Goal: Information Seeking & Learning: Learn about a topic

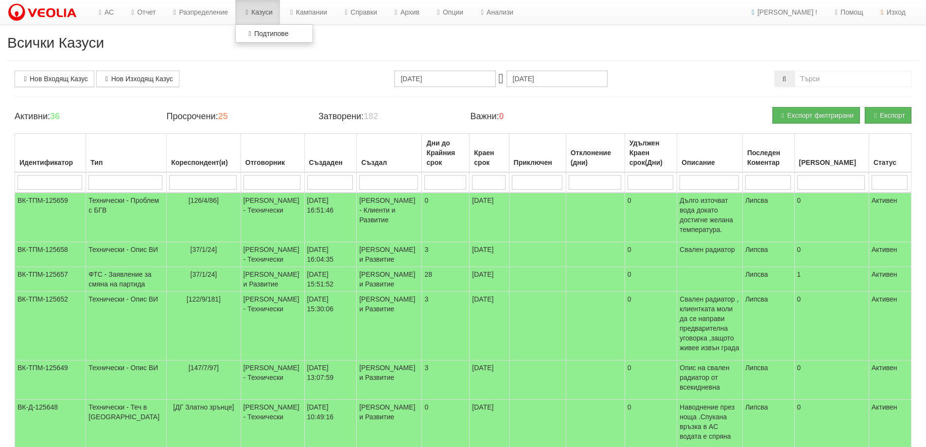
click at [261, 13] on link "Казуси" at bounding box center [257, 12] width 45 height 24
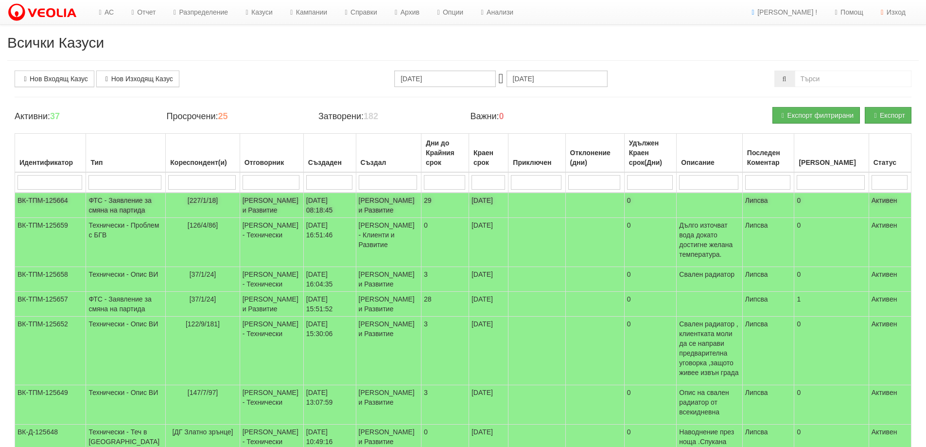
click at [245, 217] on td "[PERSON_NAME] и Развитие" at bounding box center [272, 204] width 64 height 25
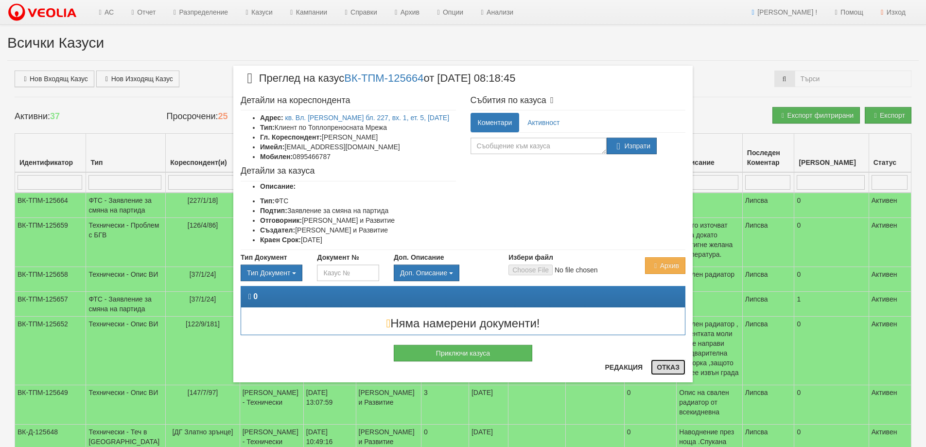
click at [684, 371] on button "Отказ" at bounding box center [668, 367] width 35 height 16
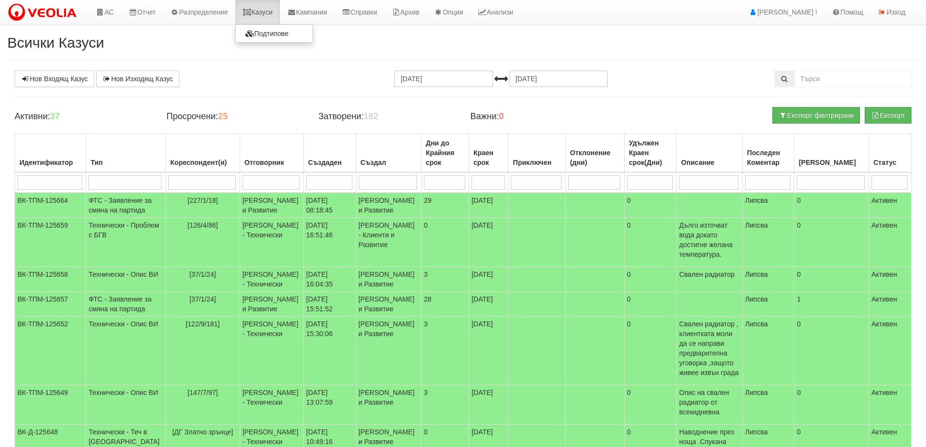
click at [274, 14] on link "Казуси" at bounding box center [257, 12] width 45 height 24
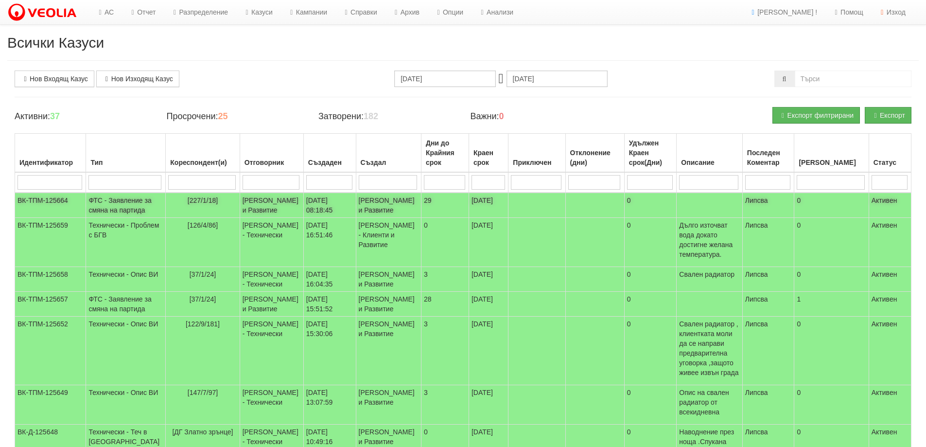
click at [256, 210] on td "[PERSON_NAME] и Развитие" at bounding box center [272, 204] width 64 height 25
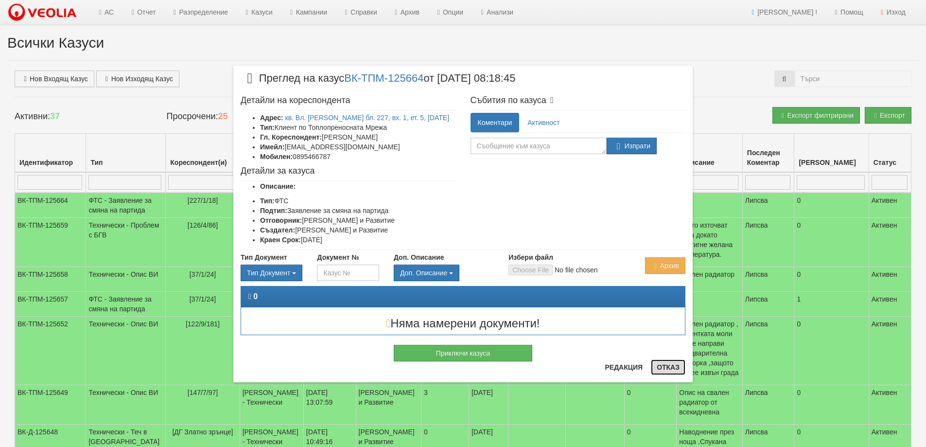
click at [669, 370] on button "Отказ" at bounding box center [668, 367] width 35 height 16
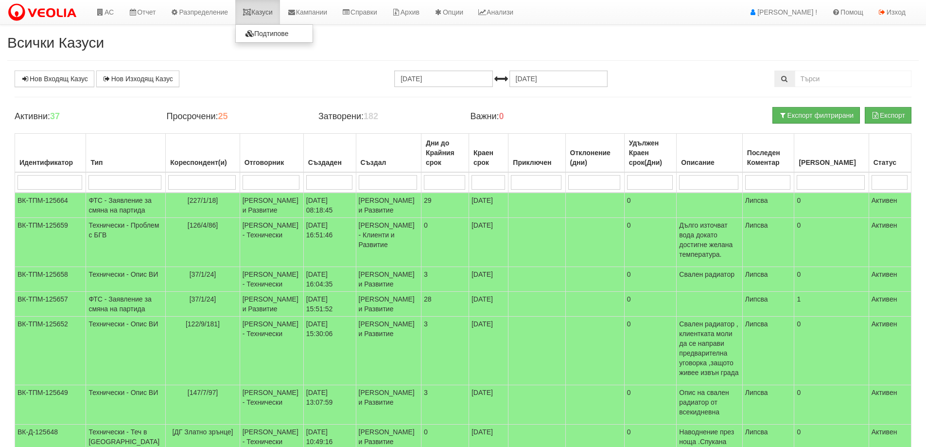
click at [280, 8] on link "Казуси" at bounding box center [257, 12] width 45 height 24
click at [264, 10] on link "Казуси" at bounding box center [257, 12] width 45 height 24
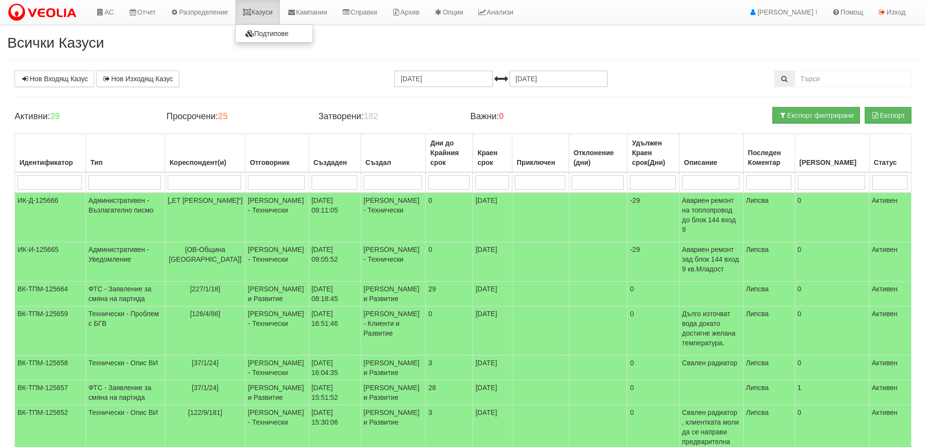
click at [271, 16] on link "Казуси" at bounding box center [257, 12] width 45 height 24
click at [265, 6] on link "Казуси" at bounding box center [257, 12] width 45 height 24
click at [257, 11] on link "Казуси" at bounding box center [257, 12] width 45 height 24
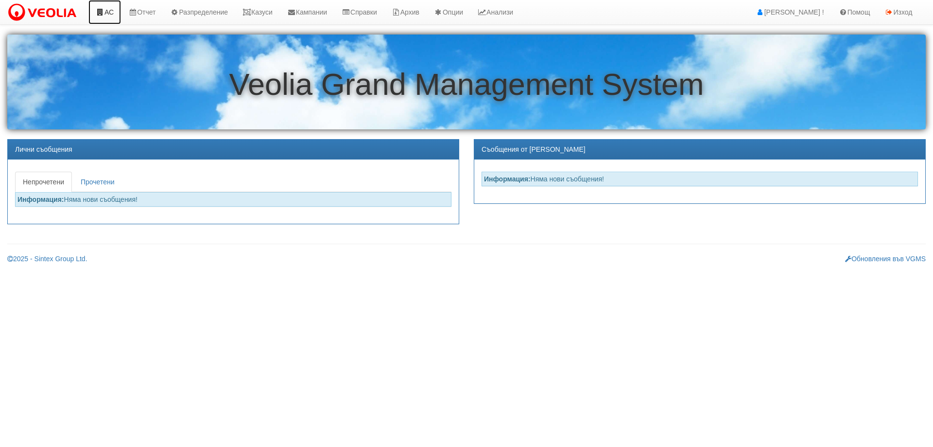
click at [103, 11] on icon at bounding box center [100, 12] width 9 height 7
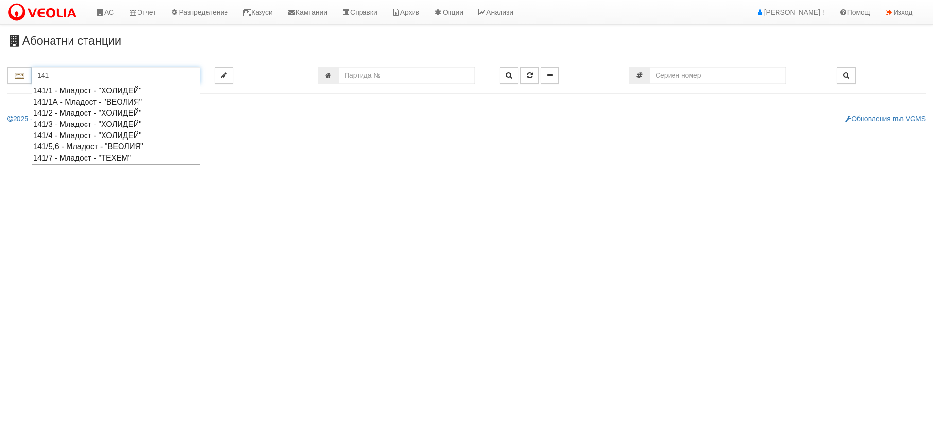
click at [105, 92] on div "141/1 - Младост - "ХОЛИДЕЙ"" at bounding box center [116, 90] width 166 height 11
type input "141/1 - Младост - "ХОЛИДЕЙ""
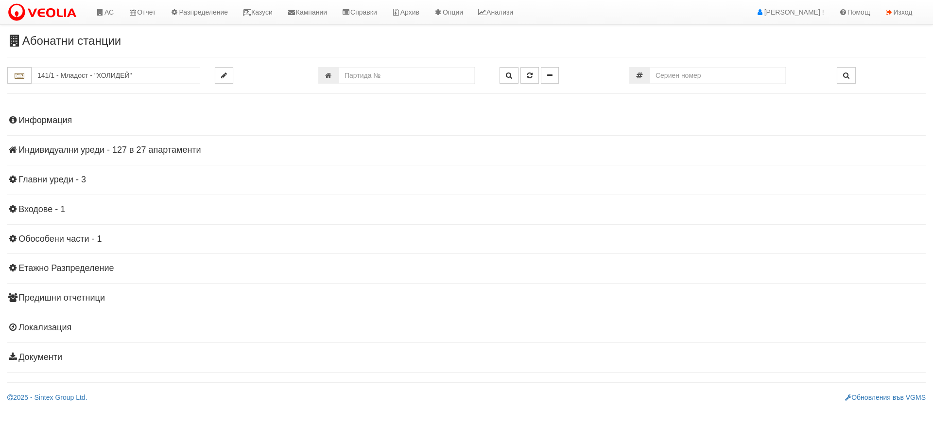
drag, startPoint x: 162, startPoint y: 151, endPoint x: 135, endPoint y: 126, distance: 37.2
click at [162, 151] on h4 "Индивидуални уреди - 127 в 27 апартаменти" at bounding box center [466, 150] width 919 height 10
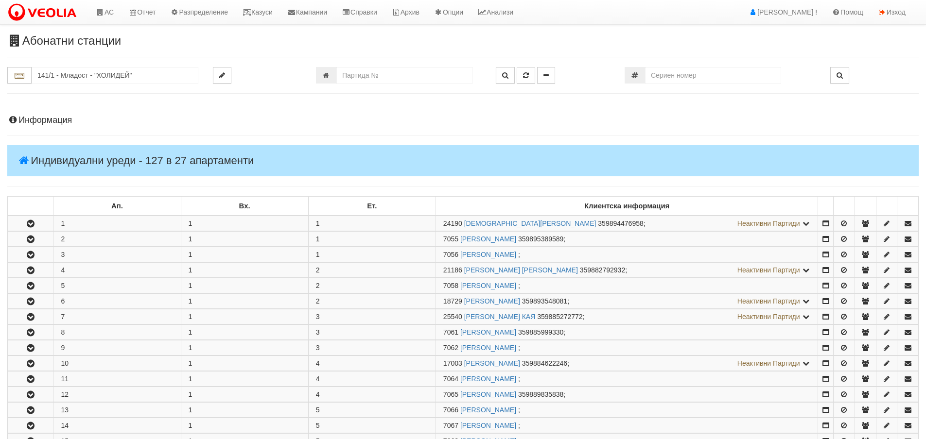
click at [63, 122] on h4 "Информация" at bounding box center [462, 121] width 911 height 10
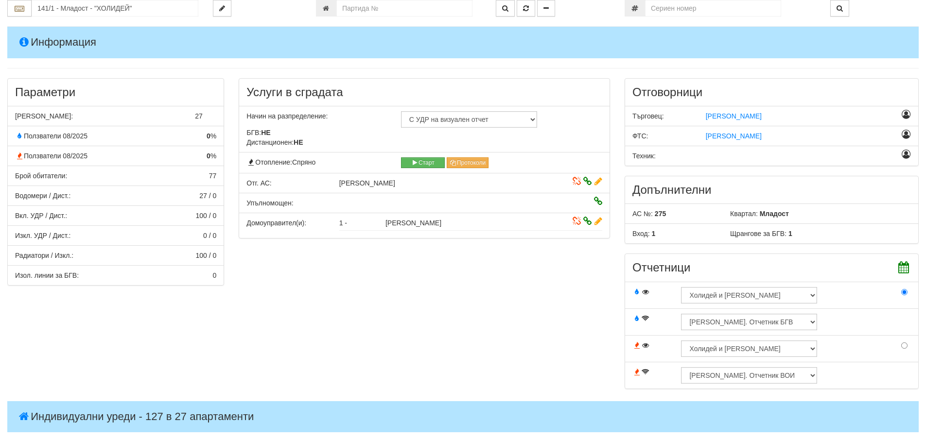
scroll to position [243, 0]
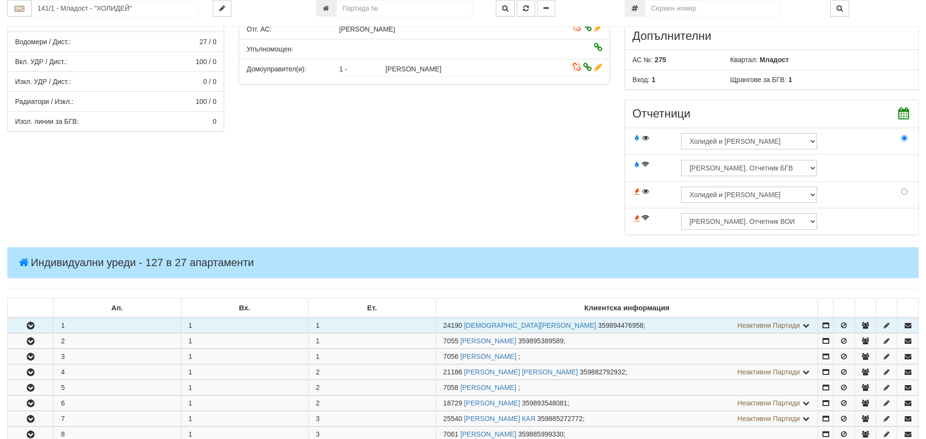
click at [23, 330] on button "button" at bounding box center [30, 325] width 45 height 15
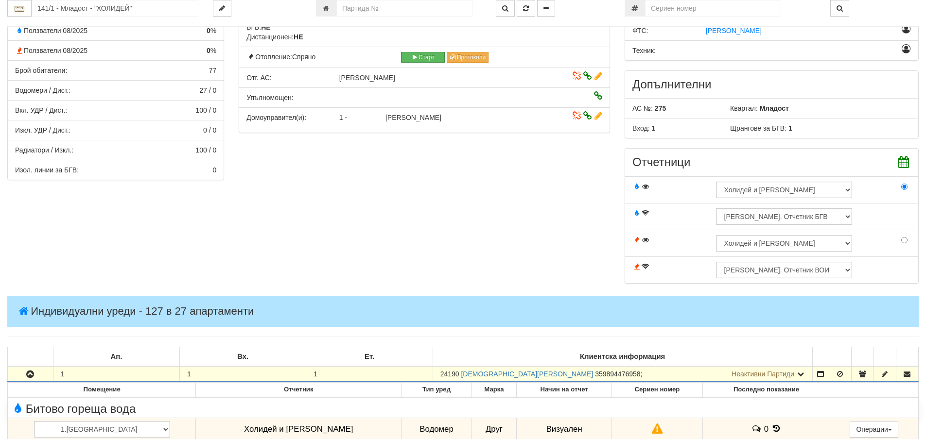
scroll to position [0, 0]
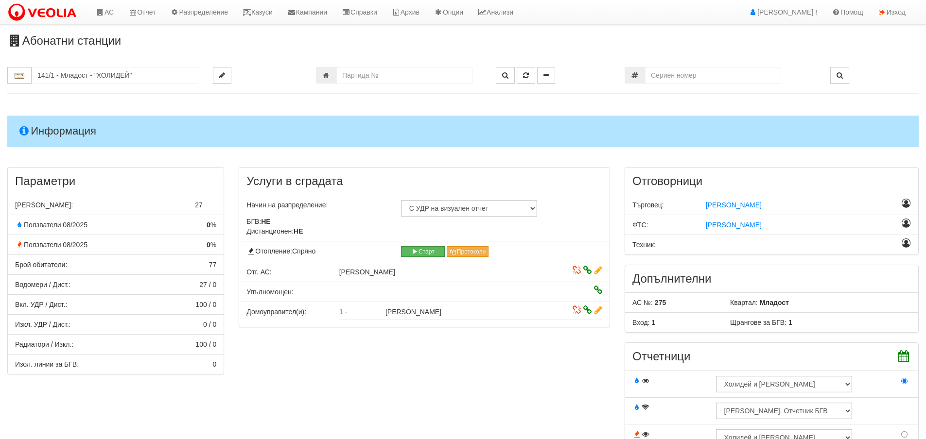
click at [87, 133] on h4 "Информация" at bounding box center [462, 131] width 911 height 31
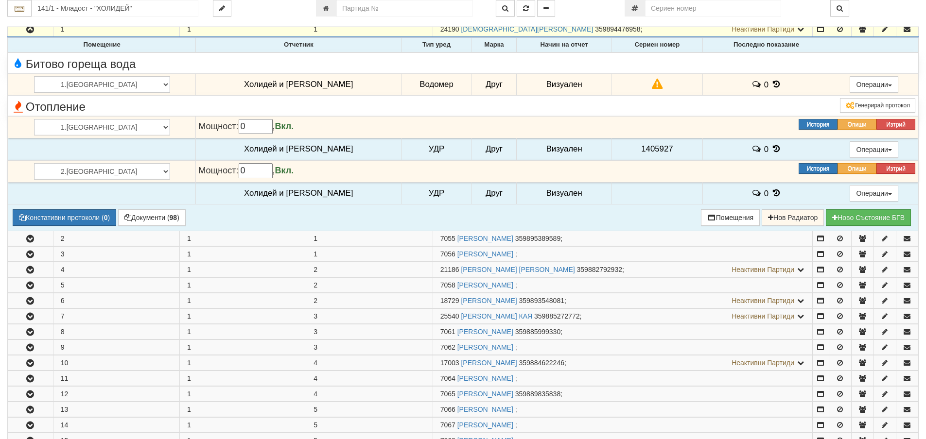
scroll to position [437, 0]
